Goal: Task Accomplishment & Management: Complete application form

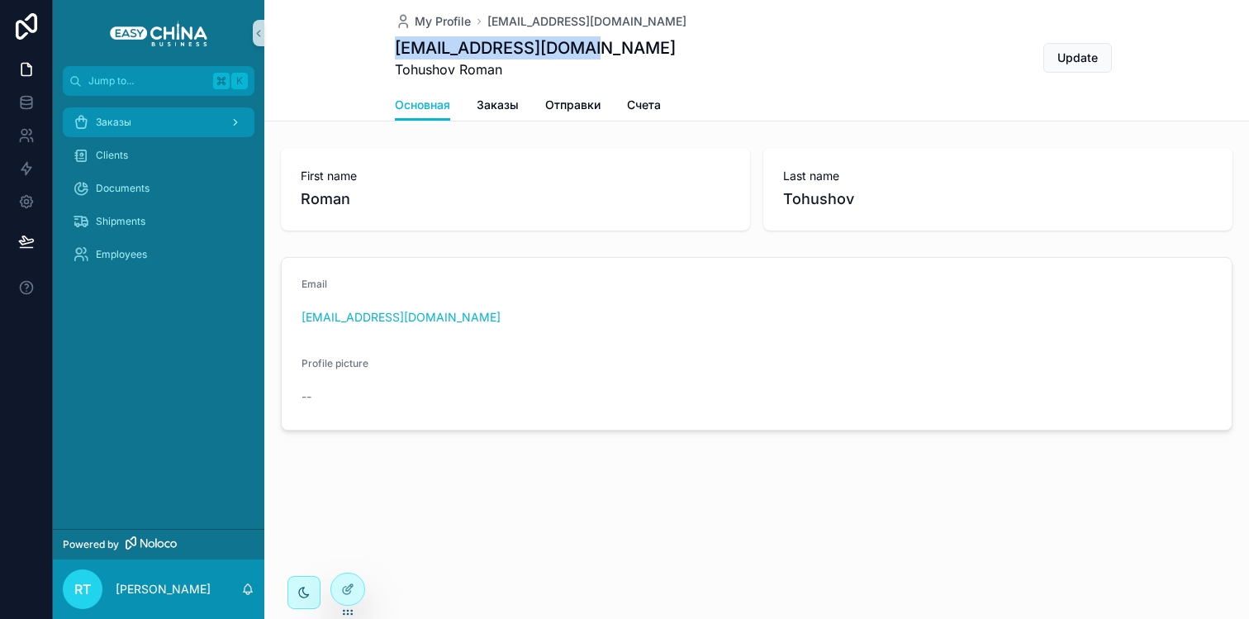
click at [120, 129] on div "Заказы" at bounding box center [159, 122] width 172 height 26
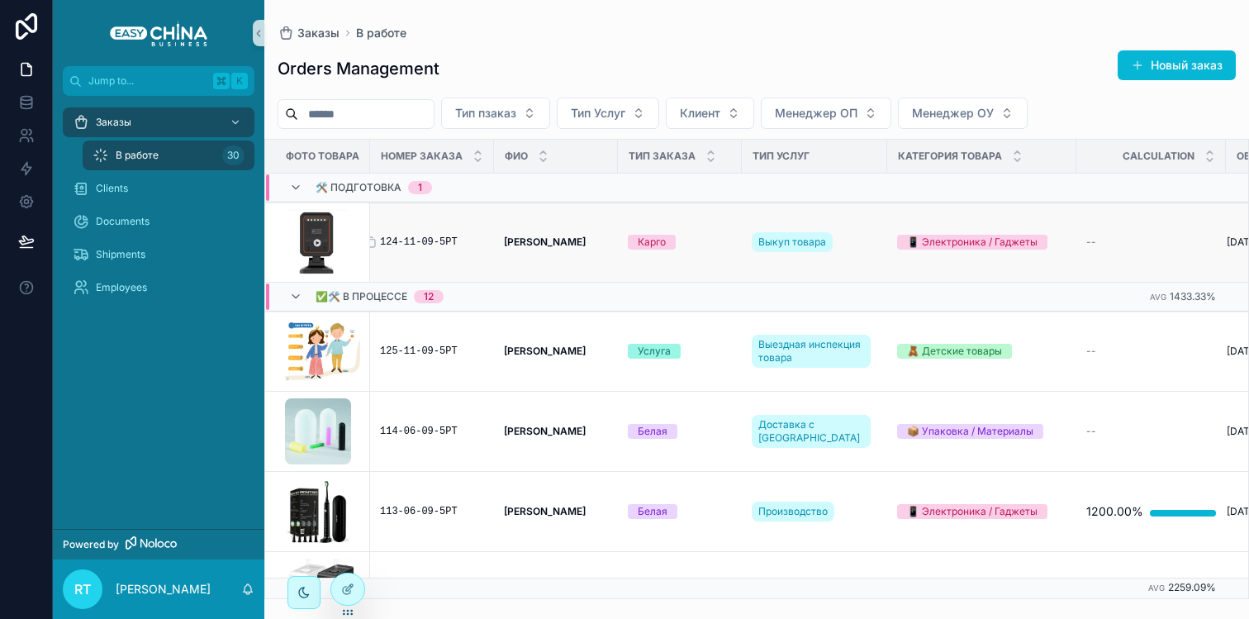
click at [430, 240] on div "124-11-09-5РТ" at bounding box center [432, 241] width 104 height 13
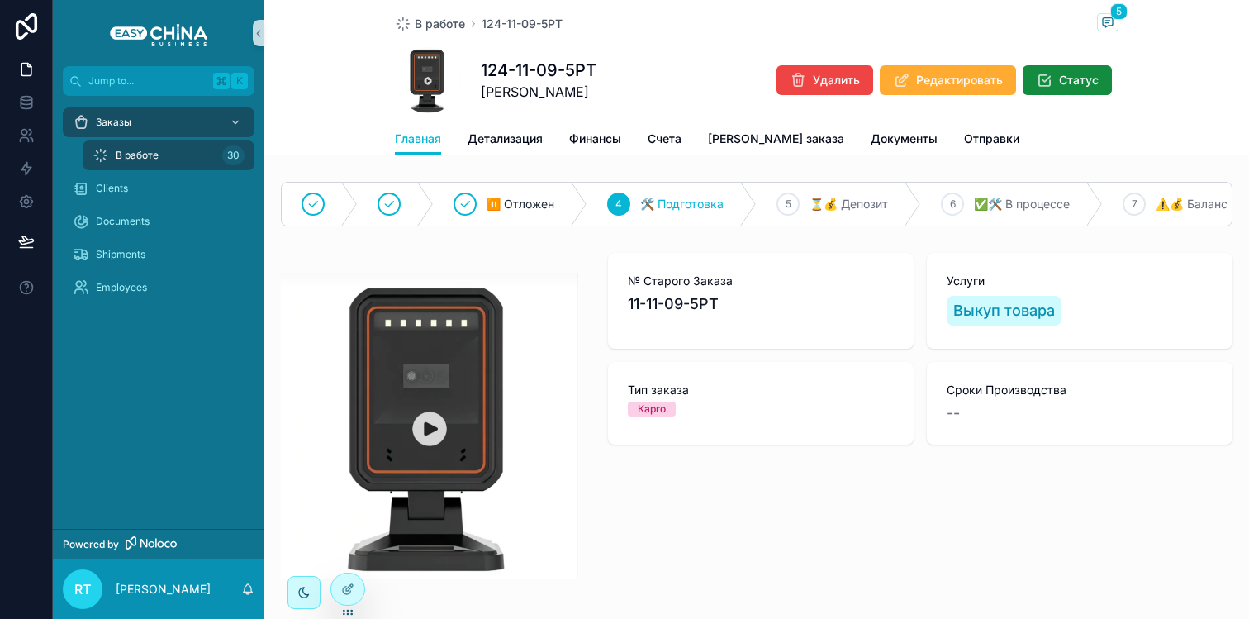
scroll to position [17, 0]
click at [583, 147] on span "Финансы" at bounding box center [595, 139] width 52 height 17
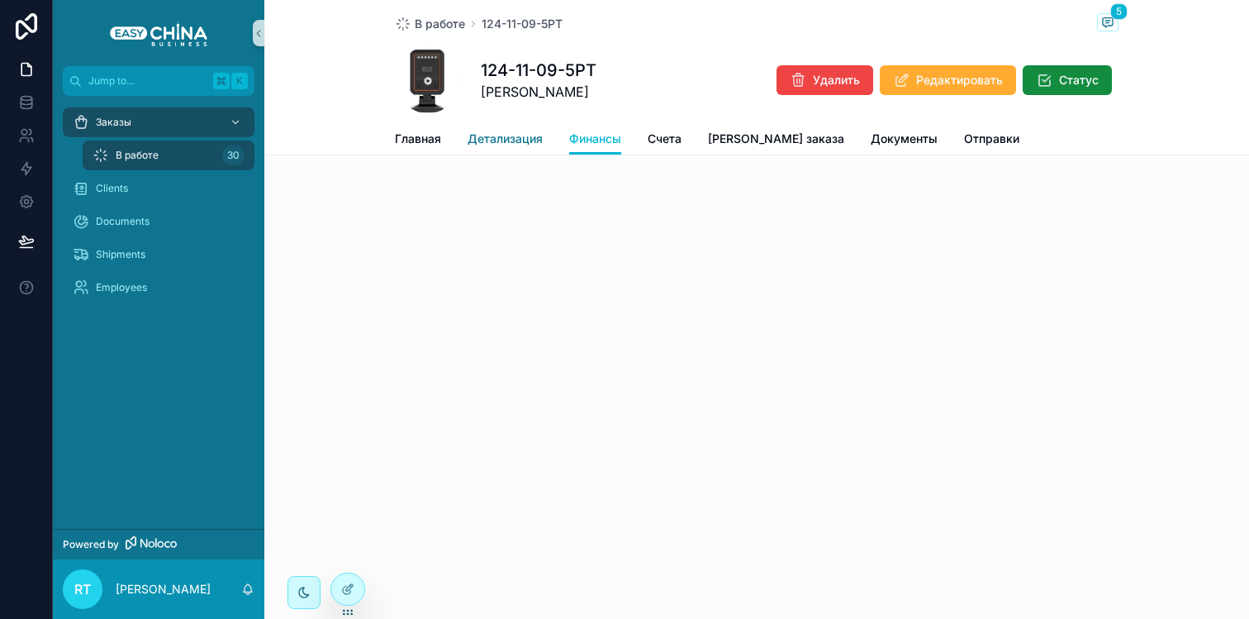
click at [488, 137] on span "Детализация" at bounding box center [505, 139] width 75 height 17
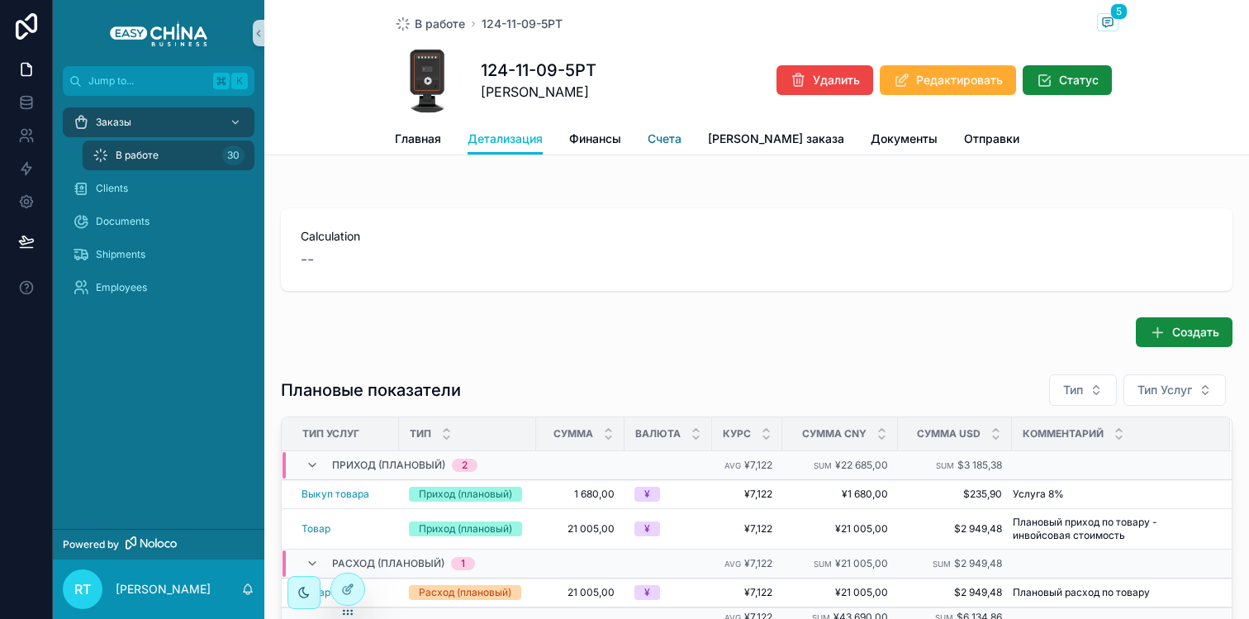
click at [671, 144] on span "Счета" at bounding box center [665, 139] width 34 height 17
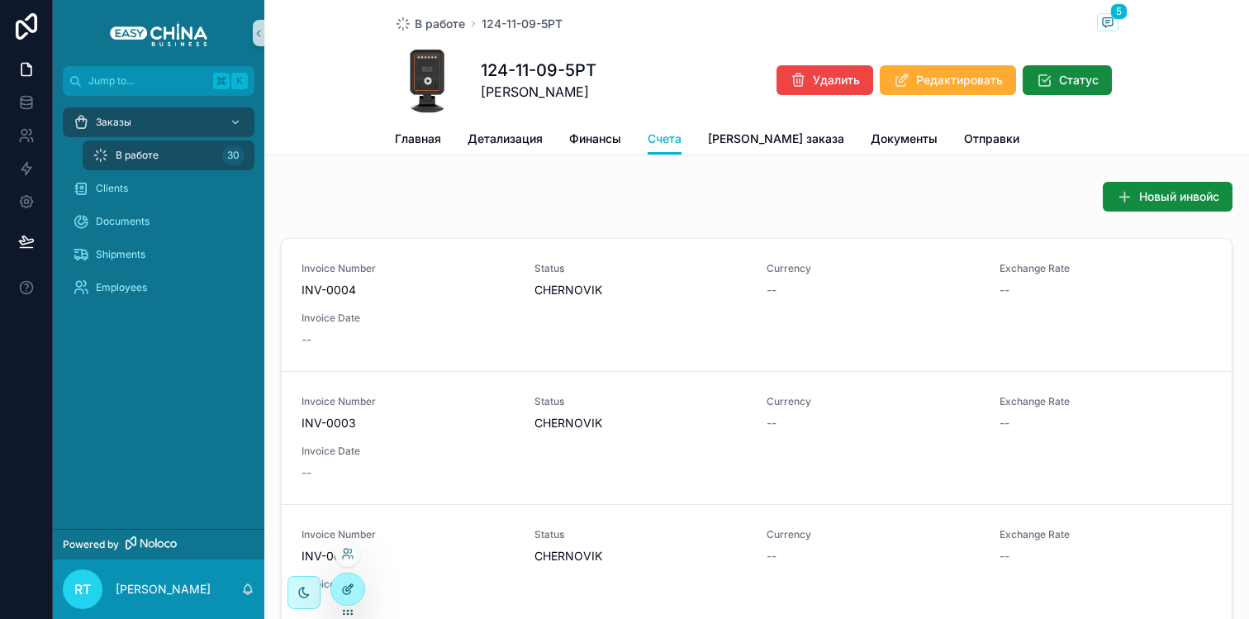
click at [342, 584] on icon at bounding box center [347, 588] width 13 height 13
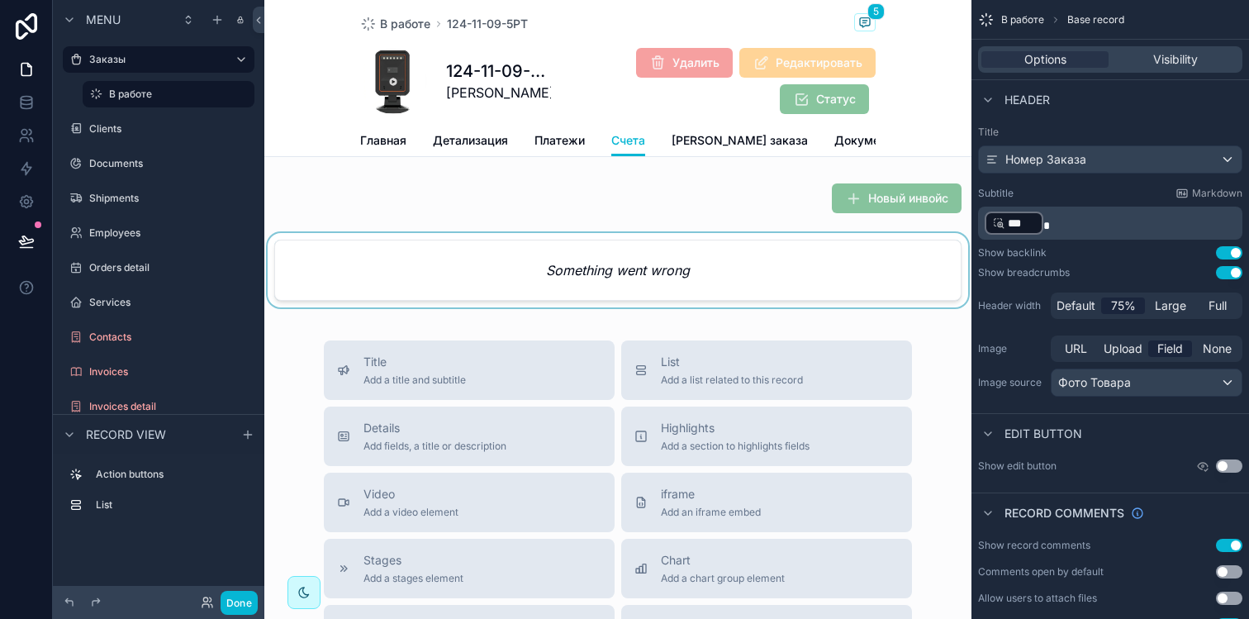
click at [673, 292] on div "scrollable content" at bounding box center [617, 273] width 707 height 81
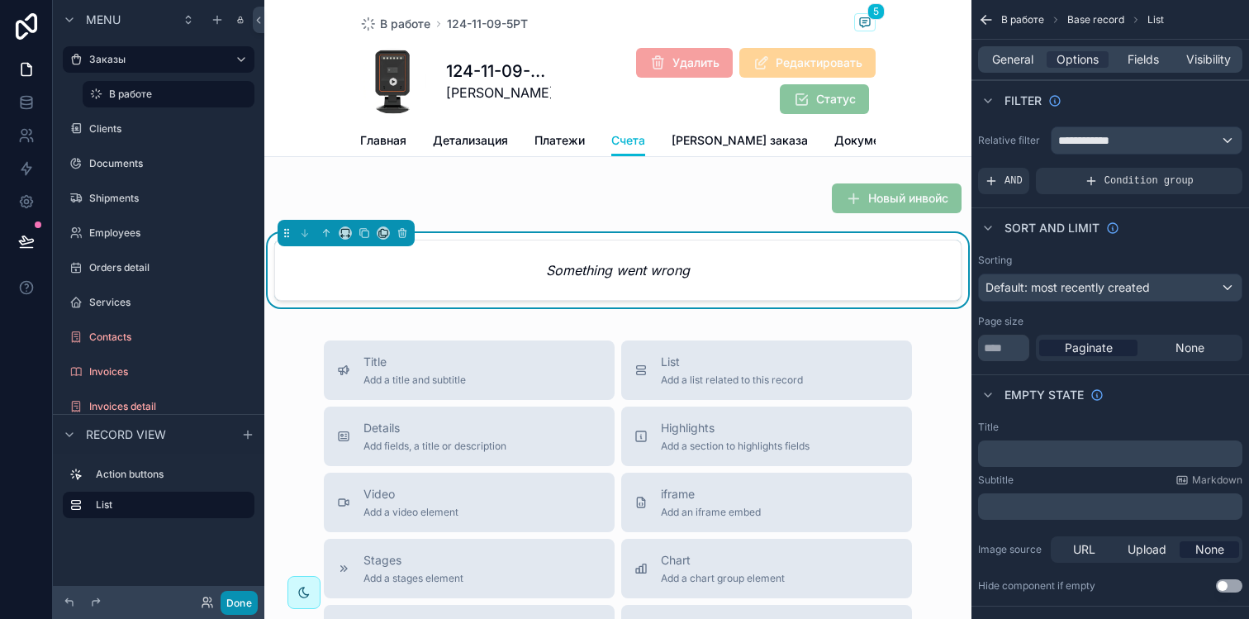
click at [240, 601] on button "Done" at bounding box center [239, 603] width 37 height 24
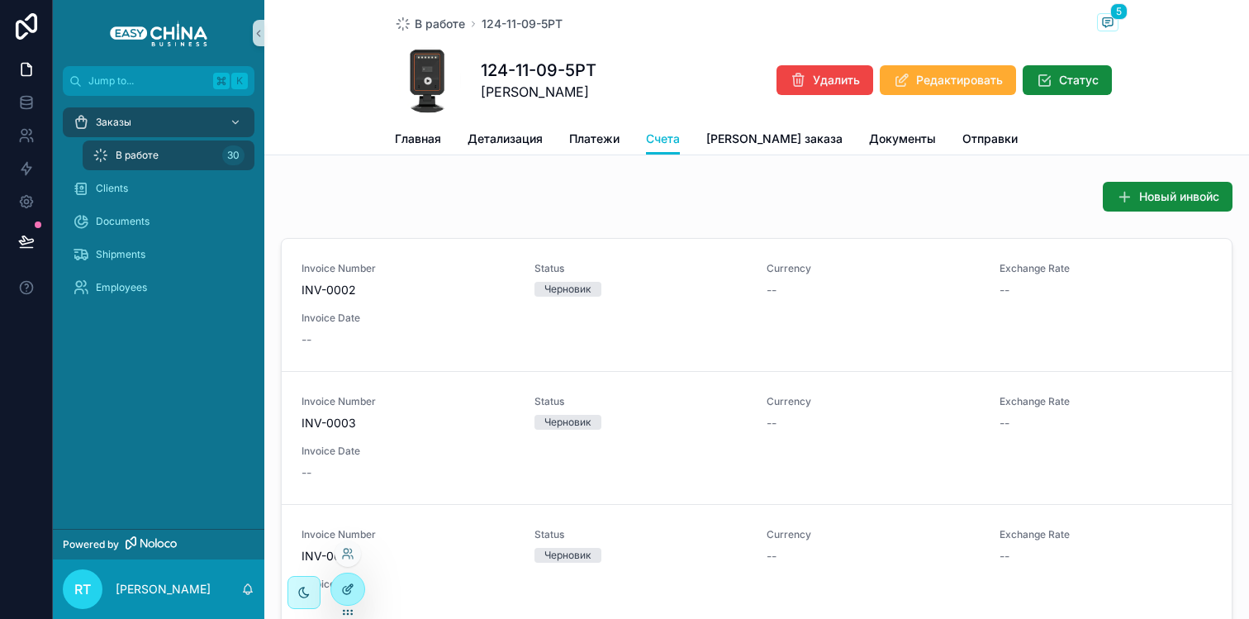
click at [350, 586] on icon at bounding box center [351, 586] width 2 height 2
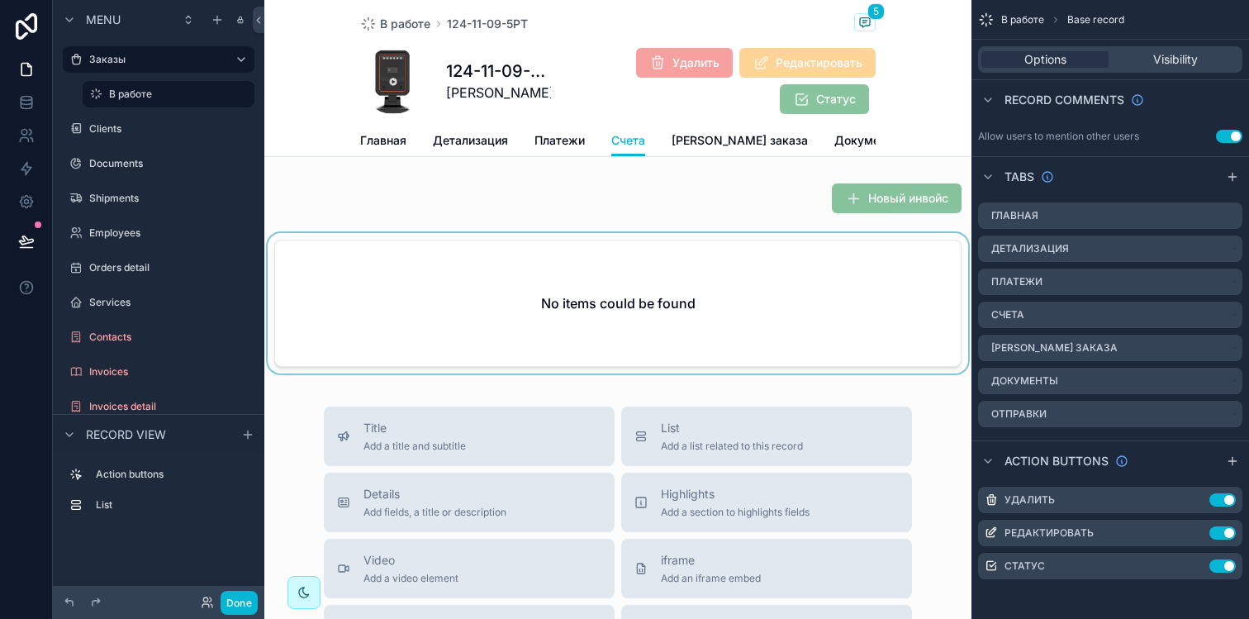
scroll to position [488, 0]
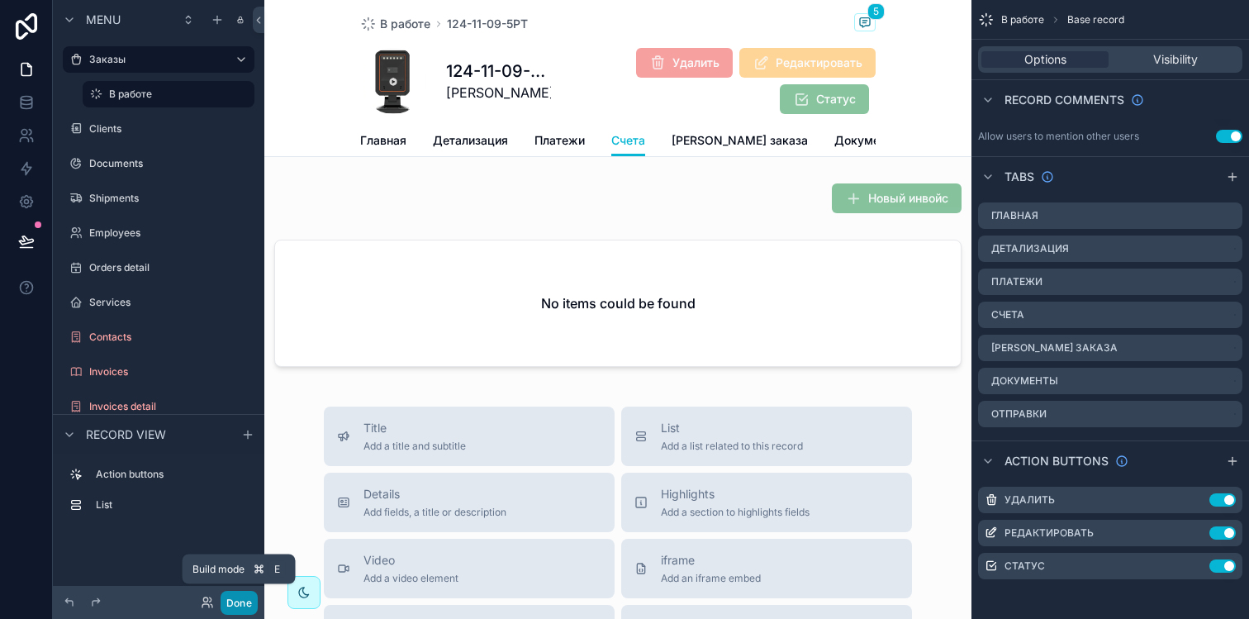
click at [234, 602] on button "Done" at bounding box center [239, 603] width 37 height 24
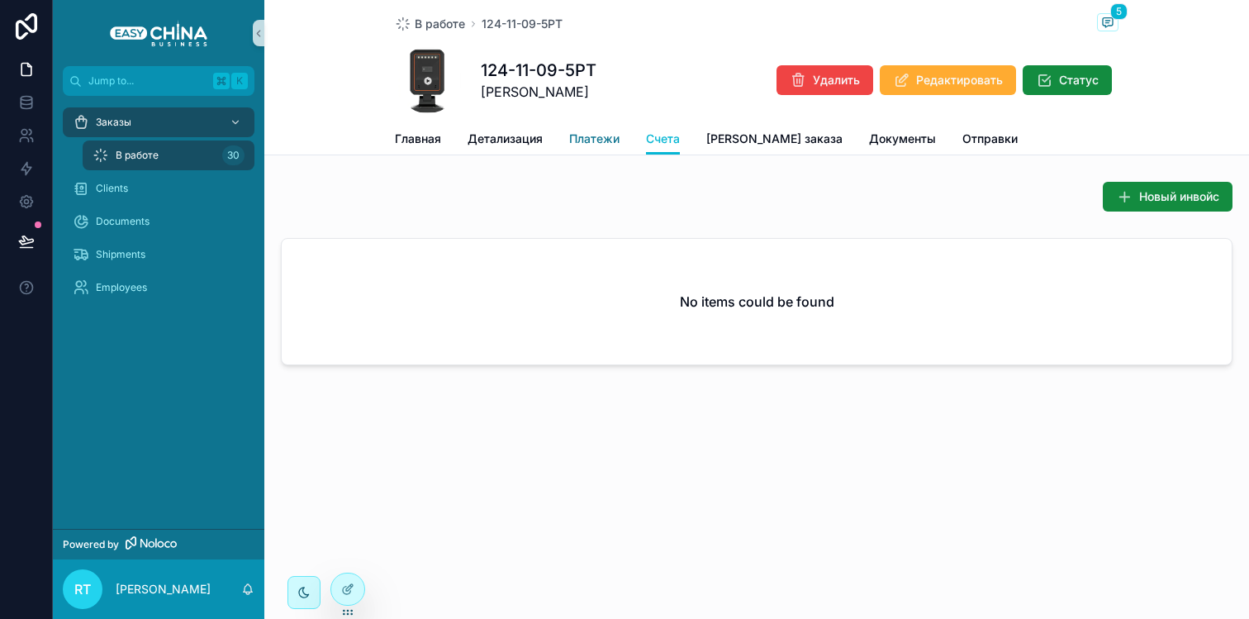
click at [592, 140] on span "Платежи" at bounding box center [594, 139] width 50 height 17
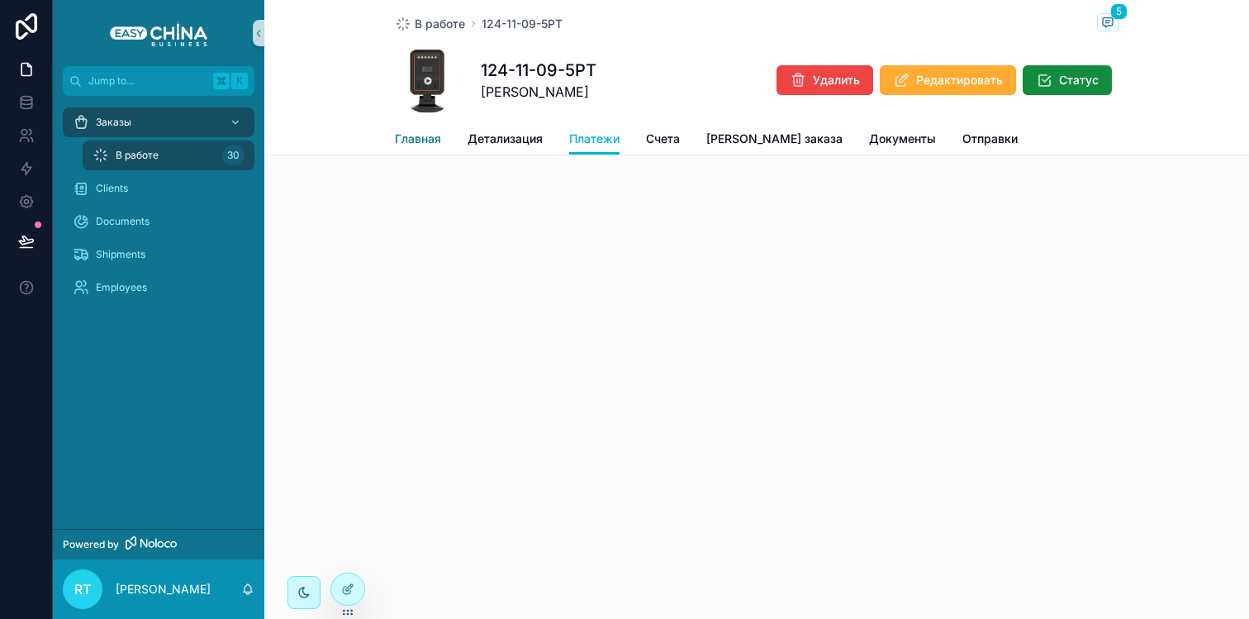
click at [410, 136] on span "Главная" at bounding box center [418, 139] width 46 height 17
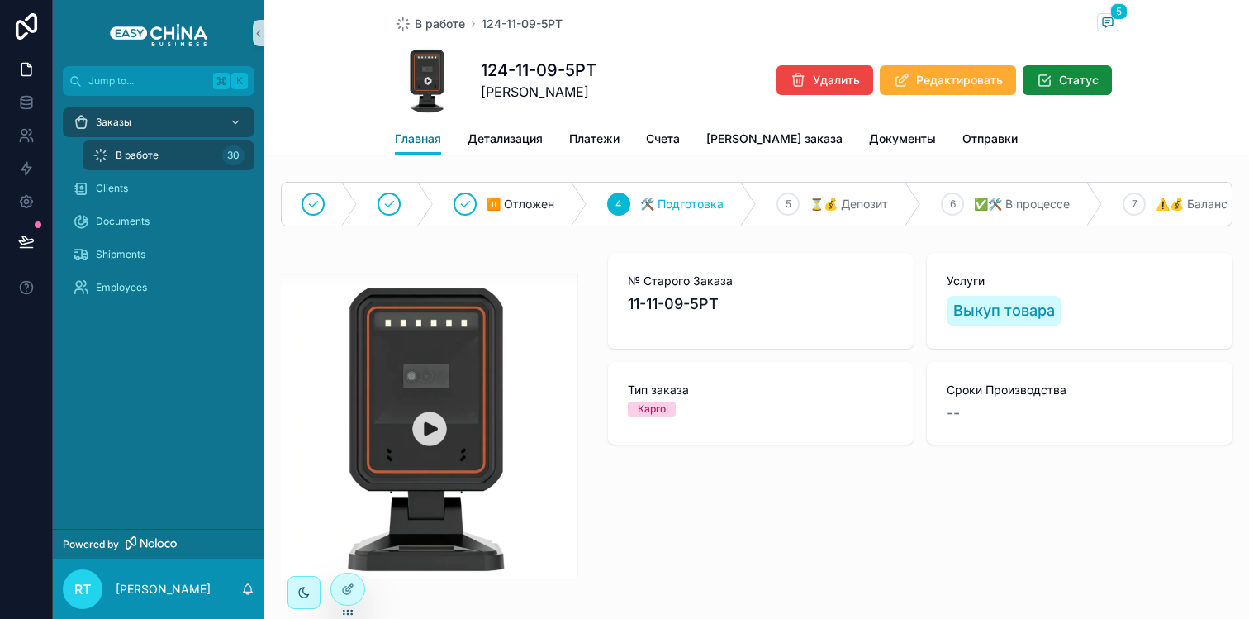
scroll to position [17, 0]
click at [482, 147] on link "Детализация" at bounding box center [505, 140] width 75 height 33
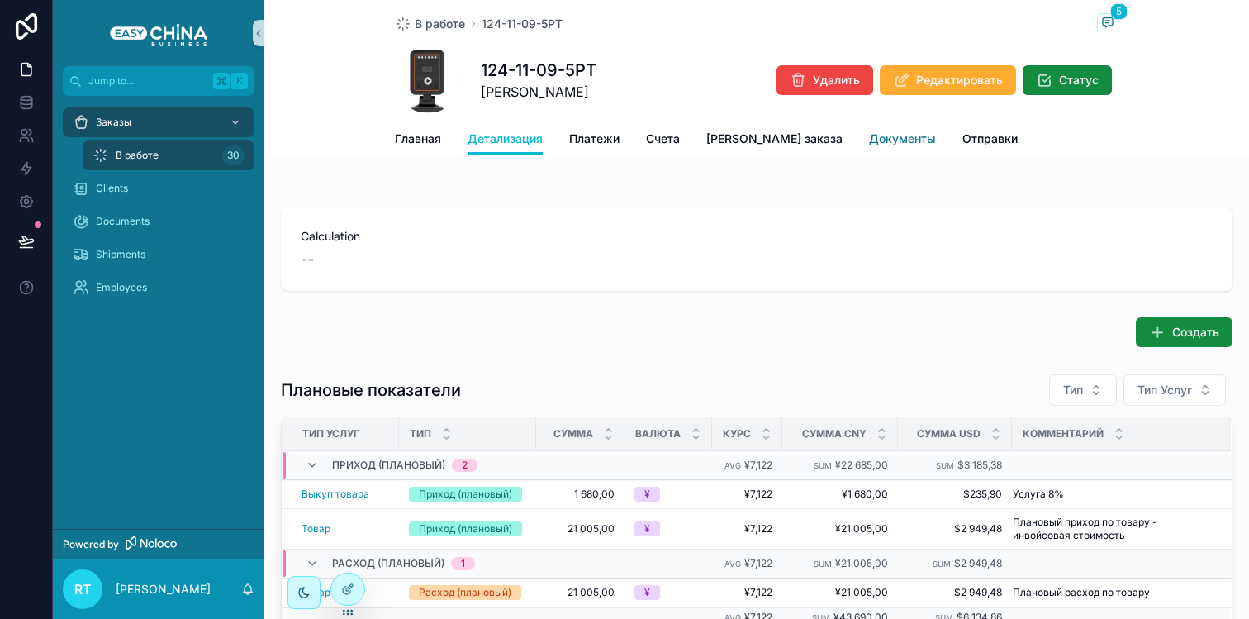
click at [869, 144] on span "Документы" at bounding box center [902, 139] width 67 height 17
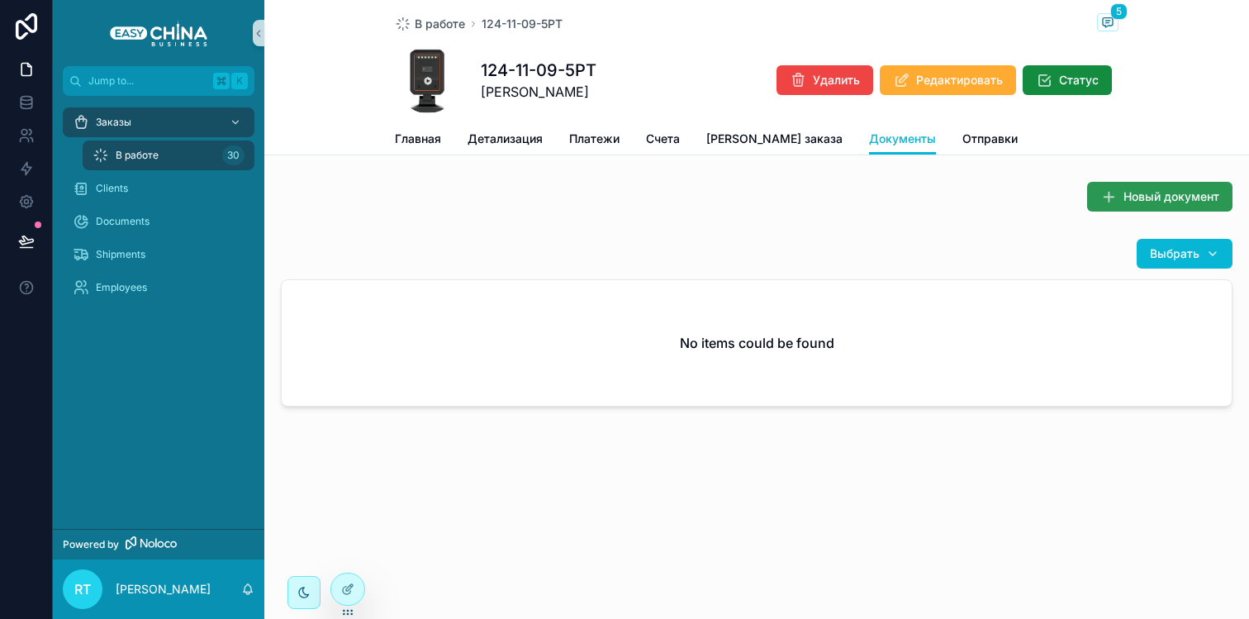
click at [1099, 207] on button "Новый документ" at bounding box center [1159, 197] width 145 height 30
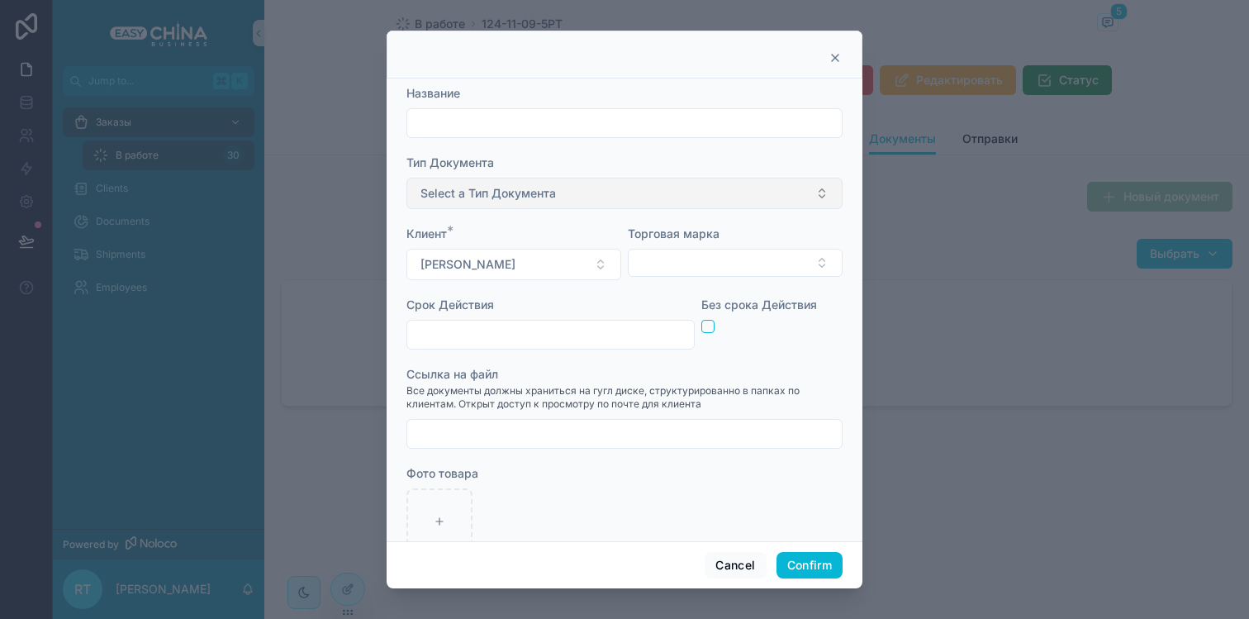
click at [526, 194] on span "Select a Тип Документа" at bounding box center [487, 193] width 135 height 17
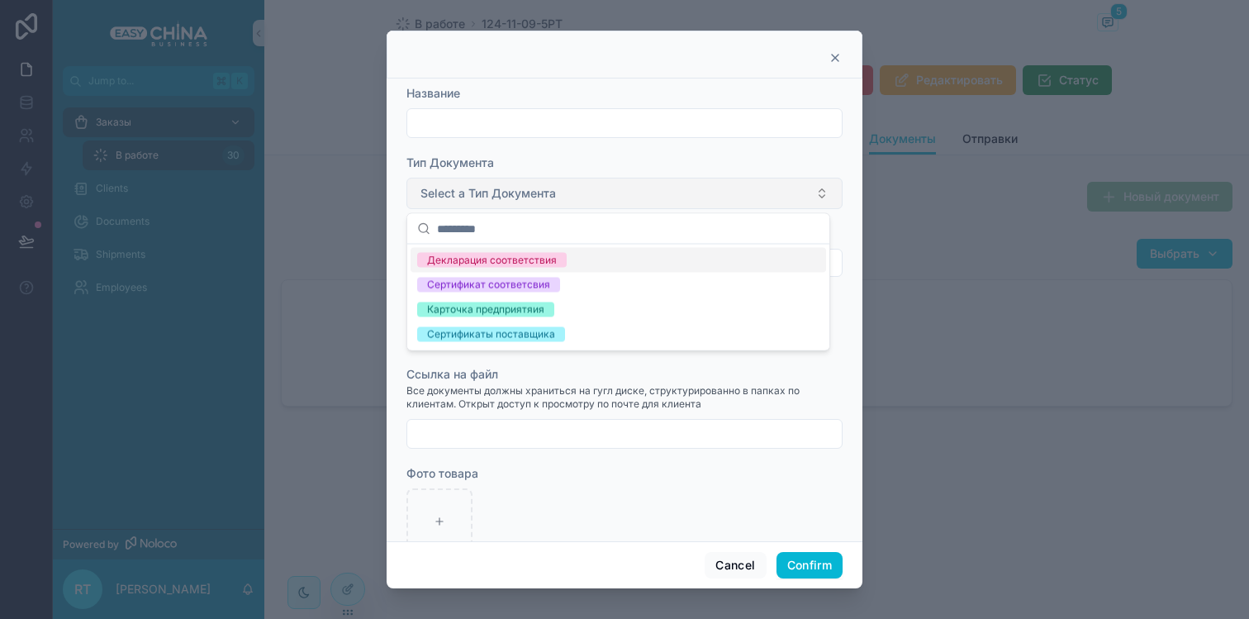
click at [526, 194] on span "Select a Тип Документа" at bounding box center [487, 193] width 135 height 17
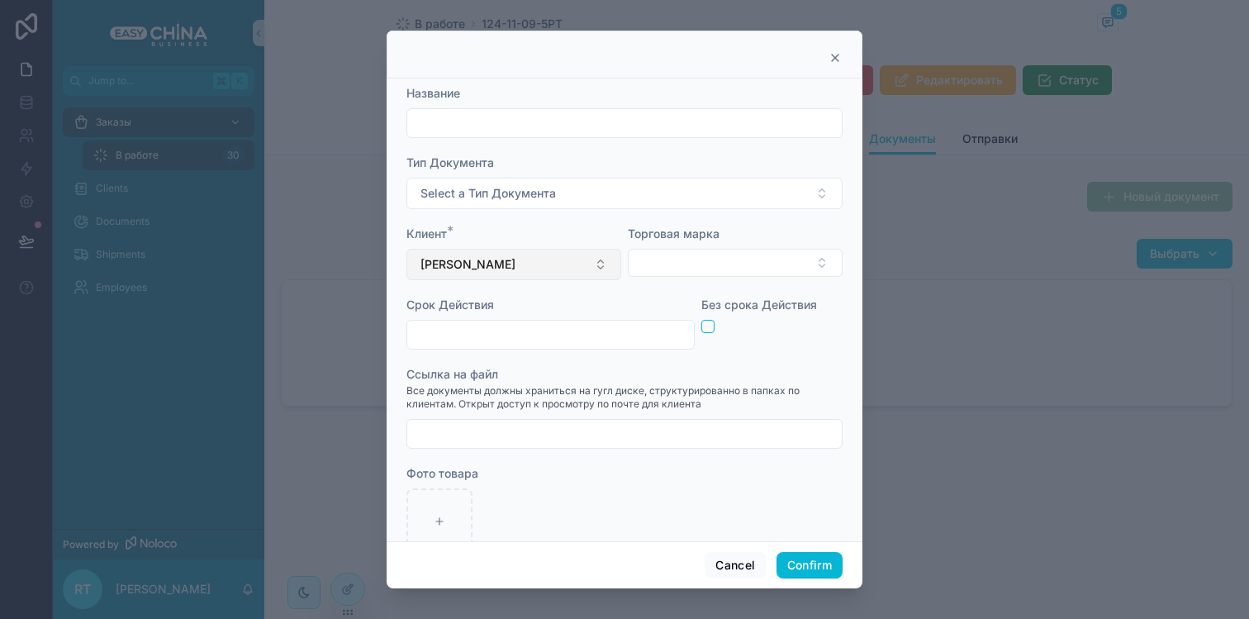
click at [532, 259] on button "[PERSON_NAME]" at bounding box center [513, 264] width 215 height 31
click at [705, 270] on button "Select Button" at bounding box center [735, 263] width 215 height 28
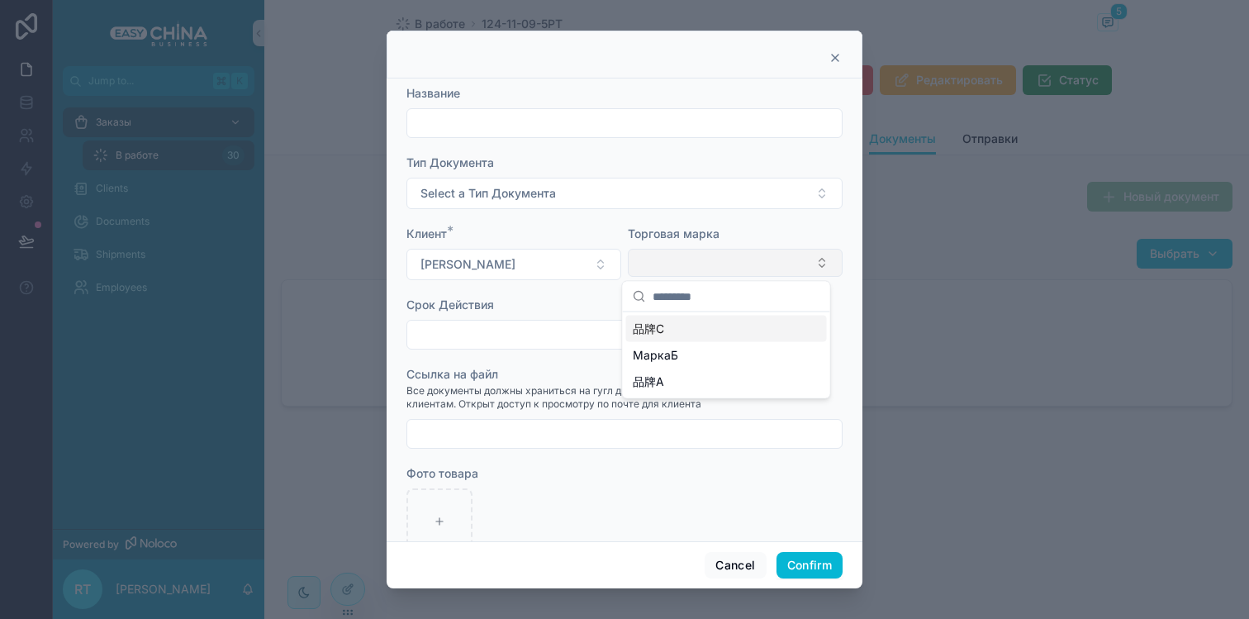
click at [705, 270] on button "Select Button" at bounding box center [735, 263] width 215 height 28
click at [832, 59] on icon at bounding box center [835, 57] width 13 height 13
